Goal: Navigation & Orientation: Find specific page/section

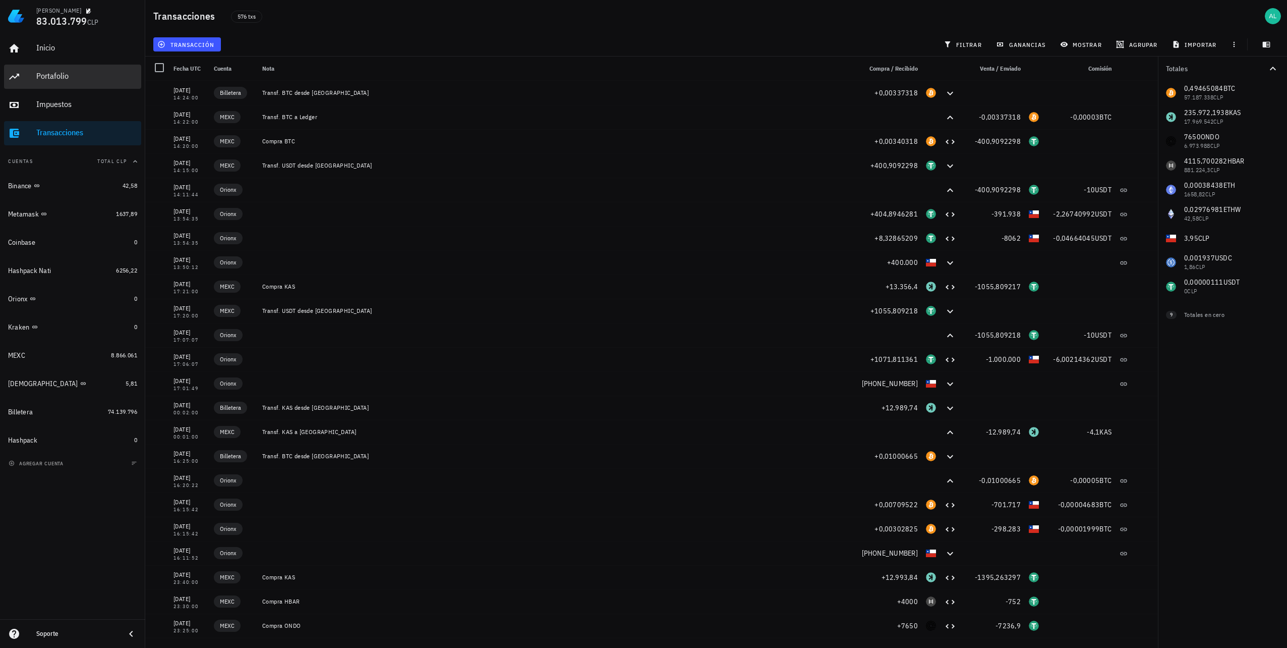
click at [113, 68] on div "Portafolio" at bounding box center [86, 76] width 101 height 23
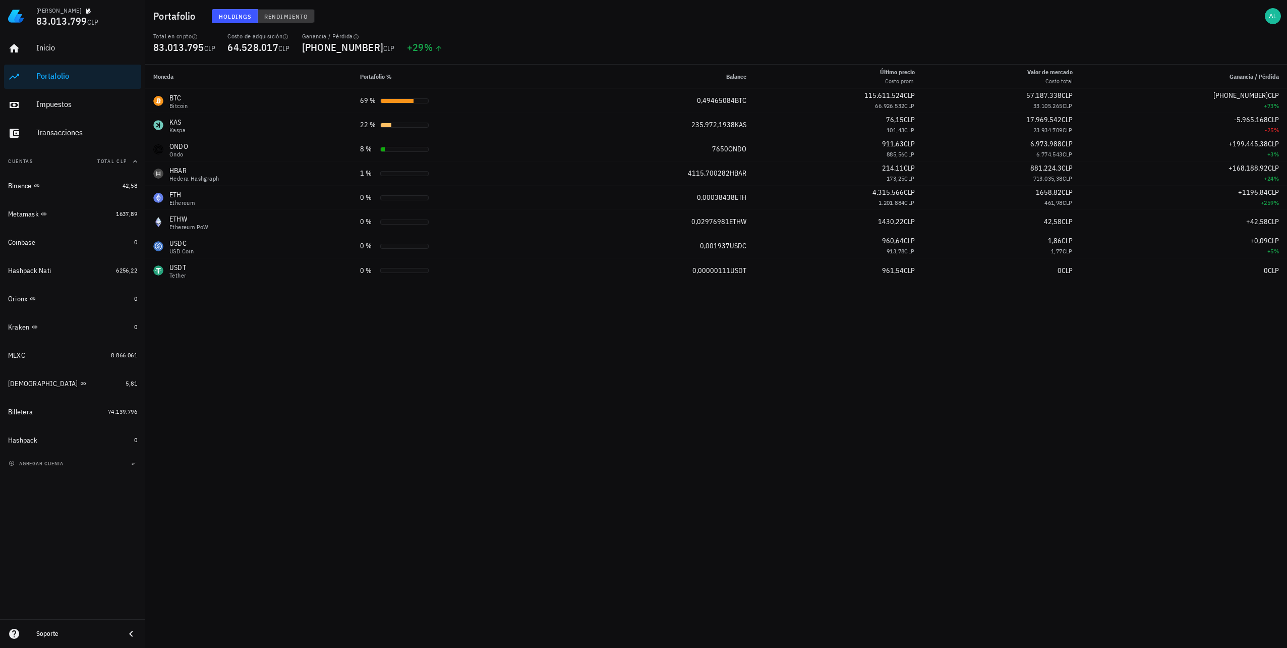
click at [291, 11] on button "Rendimiento" at bounding box center [286, 16] width 57 height 14
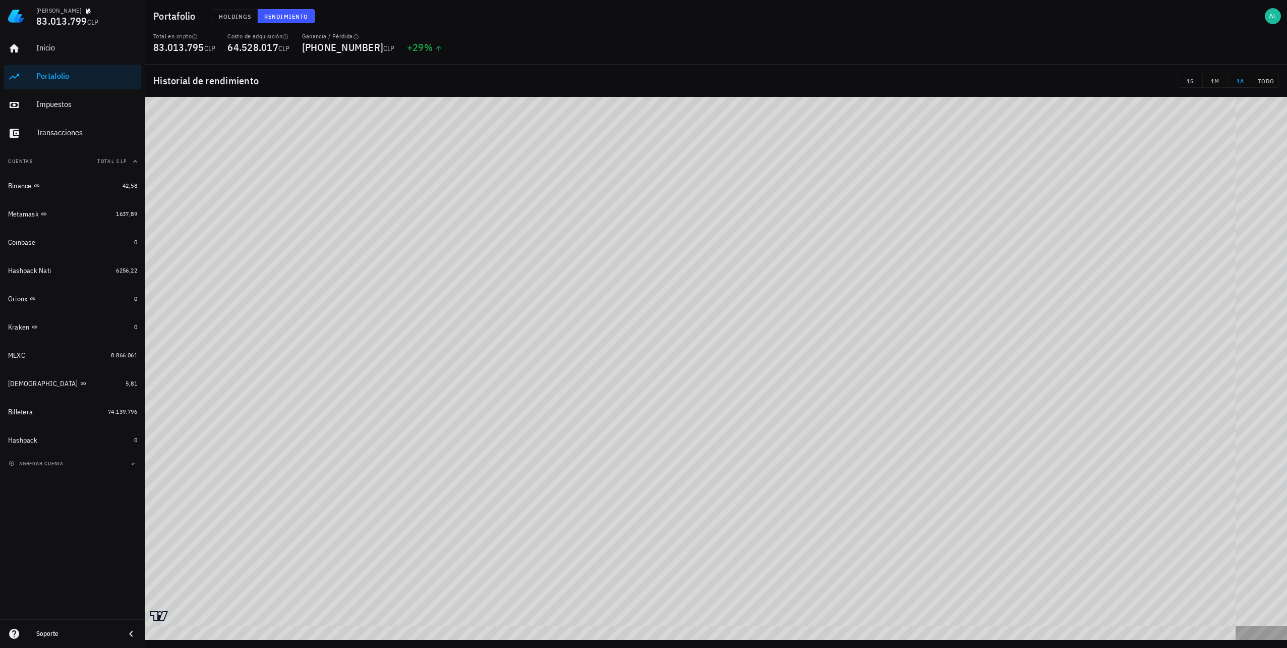
click at [220, 8] on div "Holdings Rendimiento" at bounding box center [500, 16] width 589 height 26
click at [223, 12] on button "Holdings" at bounding box center [235, 16] width 46 height 14
